Goal: Task Accomplishment & Management: Manage account settings

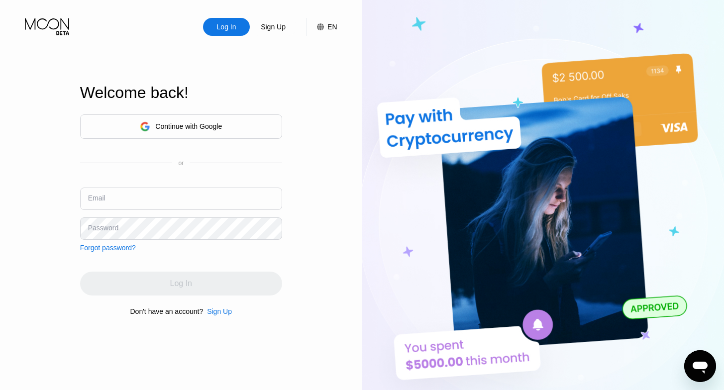
click at [190, 192] on input "text" at bounding box center [181, 199] width 202 height 22
type input "[EMAIL_ADDRESS][DOMAIN_NAME]"
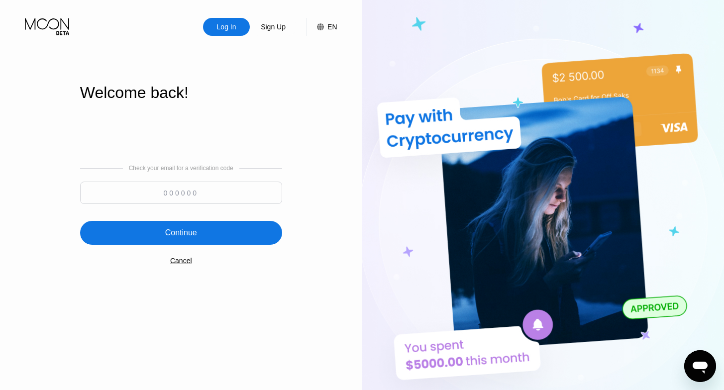
click at [228, 195] on input at bounding box center [181, 193] width 202 height 22
type input "576964"
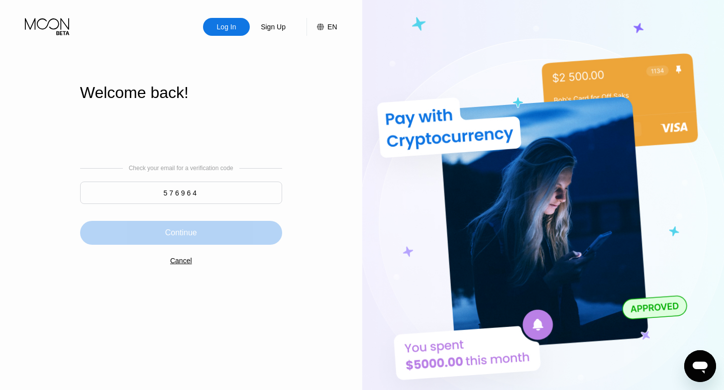
click at [211, 232] on div "Continue" at bounding box center [181, 233] width 202 height 24
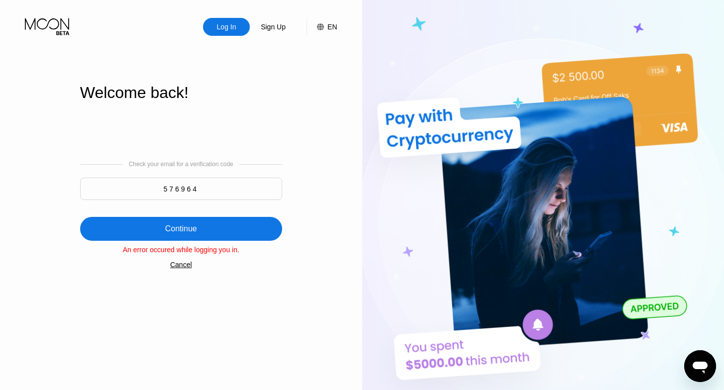
click at [202, 229] on div "Continue" at bounding box center [181, 229] width 202 height 24
click at [186, 265] on div "Cancel" at bounding box center [181, 265] width 22 height 8
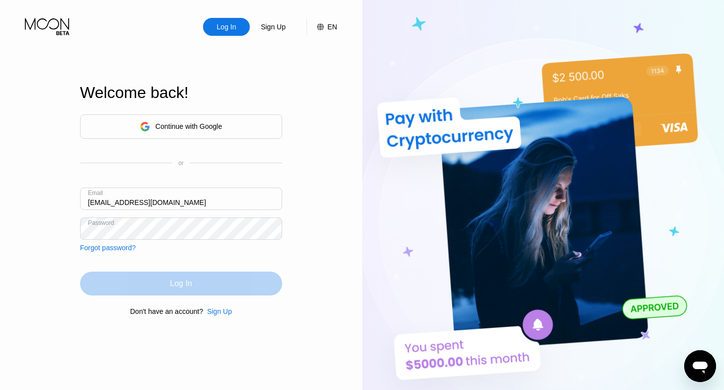
click at [173, 284] on div "Log In" at bounding box center [181, 284] width 22 height 10
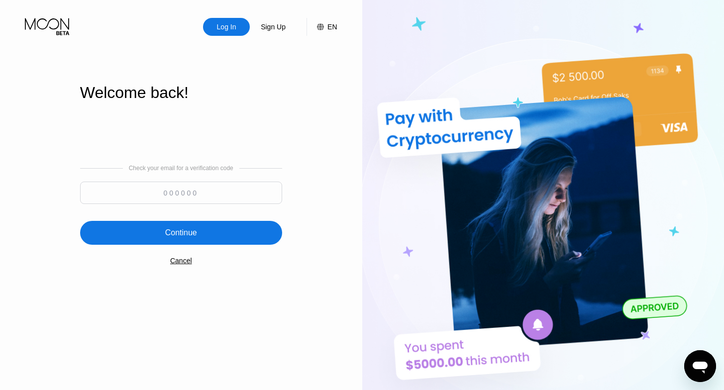
click at [206, 199] on input at bounding box center [181, 193] width 202 height 22
type input "564956"
click at [195, 230] on div "Continue" at bounding box center [181, 233] width 32 height 10
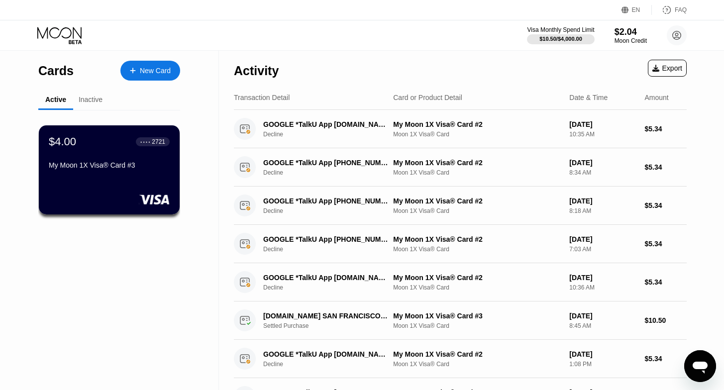
click at [152, 136] on div "● ● ● ● 2721" at bounding box center [153, 141] width 34 height 13
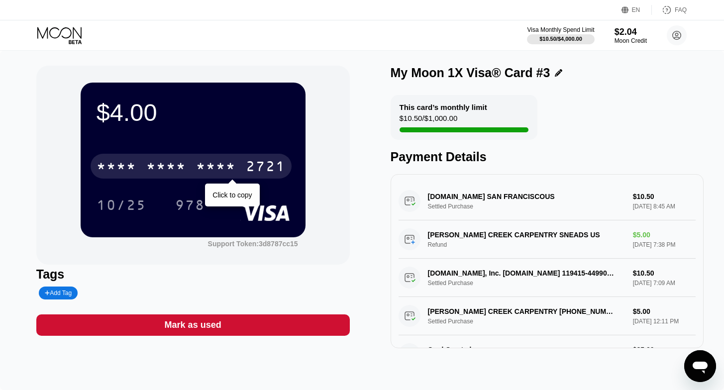
click at [240, 166] on div "* * * * * * * * * * * * 2721" at bounding box center [191, 166] width 201 height 25
